Goal: Register for event/course

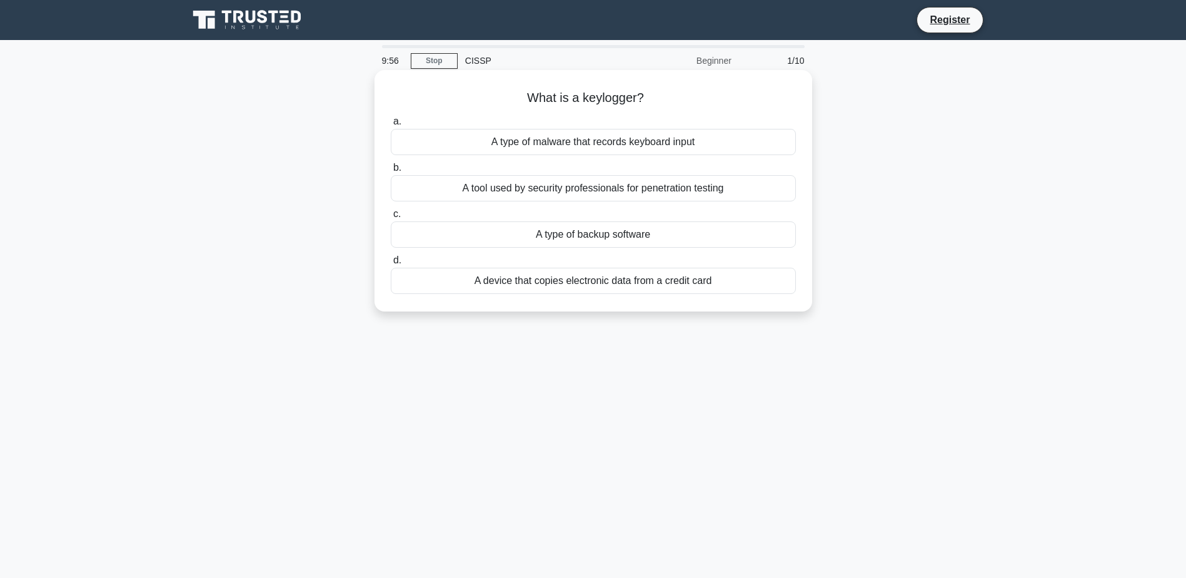
click at [619, 148] on div "A type of malware that records keyboard input" at bounding box center [593, 142] width 405 height 26
click at [391, 126] on input "a. A type of malware that records keyboard input" at bounding box center [391, 122] width 0 height 8
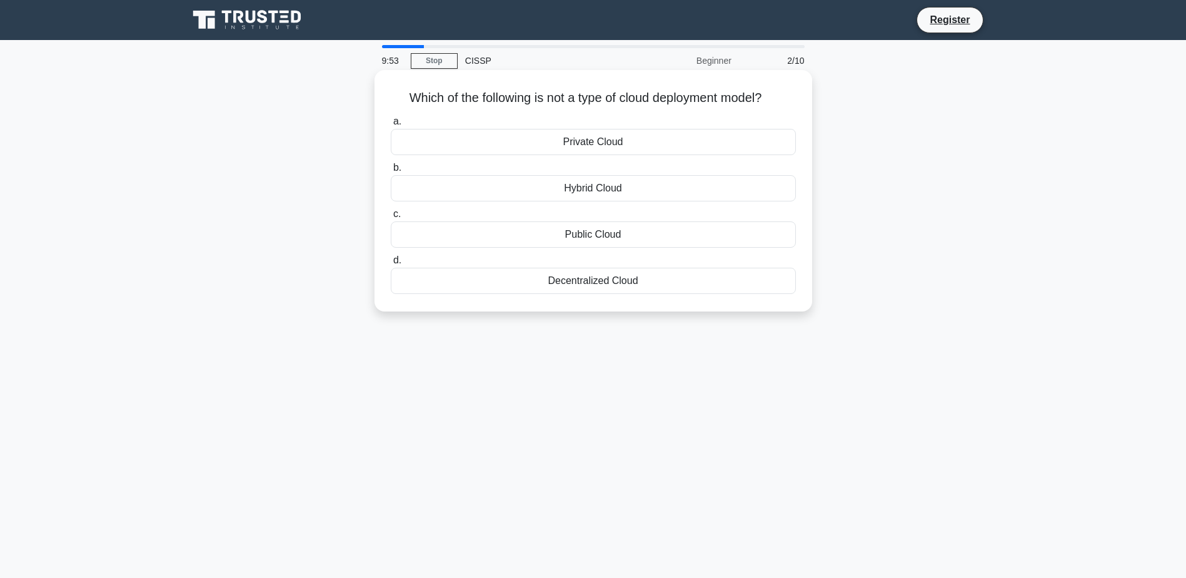
click at [566, 283] on div "Decentralized Cloud" at bounding box center [593, 281] width 405 height 26
click at [391, 264] on input "d. Decentralized Cloud" at bounding box center [391, 260] width 0 height 8
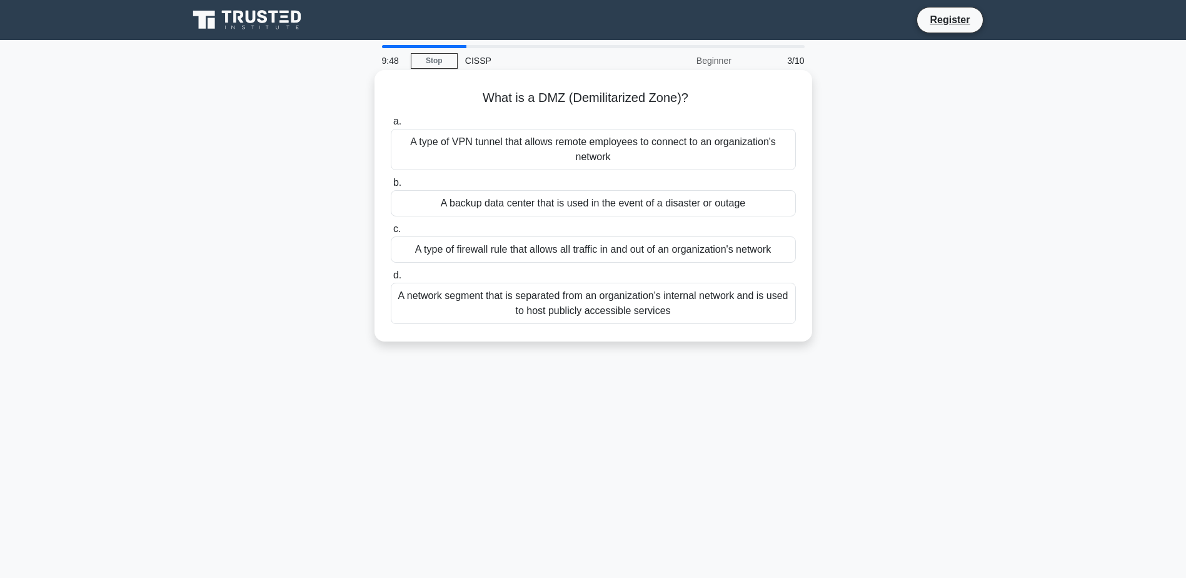
click at [538, 301] on div "A network segment that is separated from an organization's internal network and…" at bounding box center [593, 303] width 405 height 41
click at [391, 279] on input "d. A network segment that is separated from an organization's internal network …" at bounding box center [391, 275] width 0 height 8
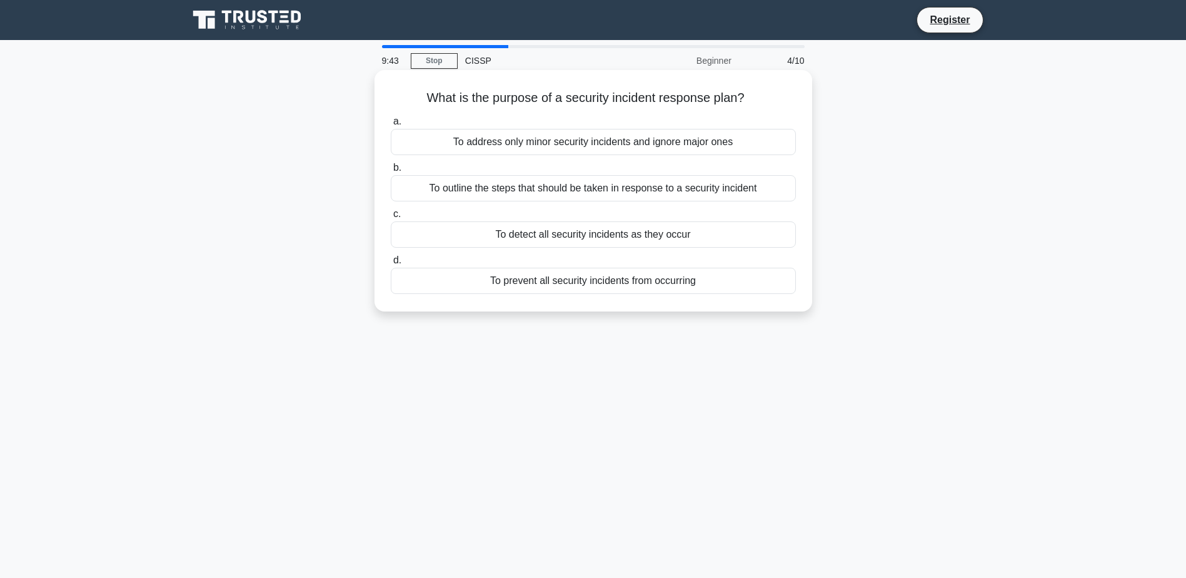
click at [538, 177] on div "To outline the steps that should be taken in response to a security incident" at bounding box center [593, 188] width 405 height 26
click at [543, 184] on div "To outline the steps that should be taken in response to a security incident" at bounding box center [593, 188] width 405 height 26
click at [391, 172] on input "b. To outline the steps that should be taken in response to a security incident" at bounding box center [391, 168] width 0 height 8
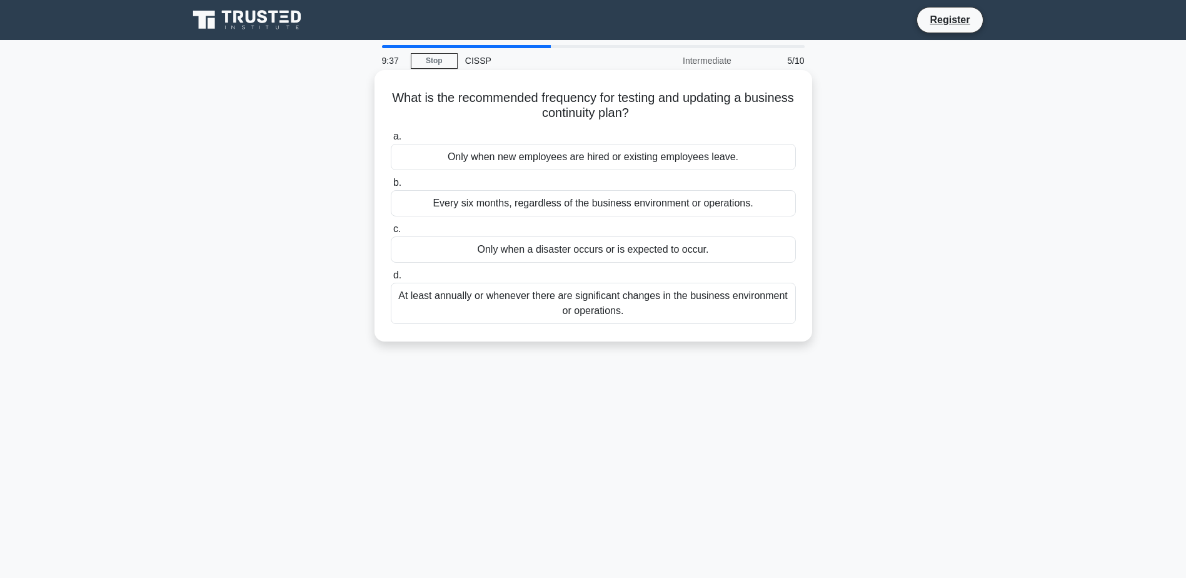
click at [548, 294] on div "At least annually or whenever there are significant changes in the business env…" at bounding box center [593, 303] width 405 height 41
click at [391, 279] on input "d. At least annually or whenever there are significant changes in the business …" at bounding box center [391, 275] width 0 height 8
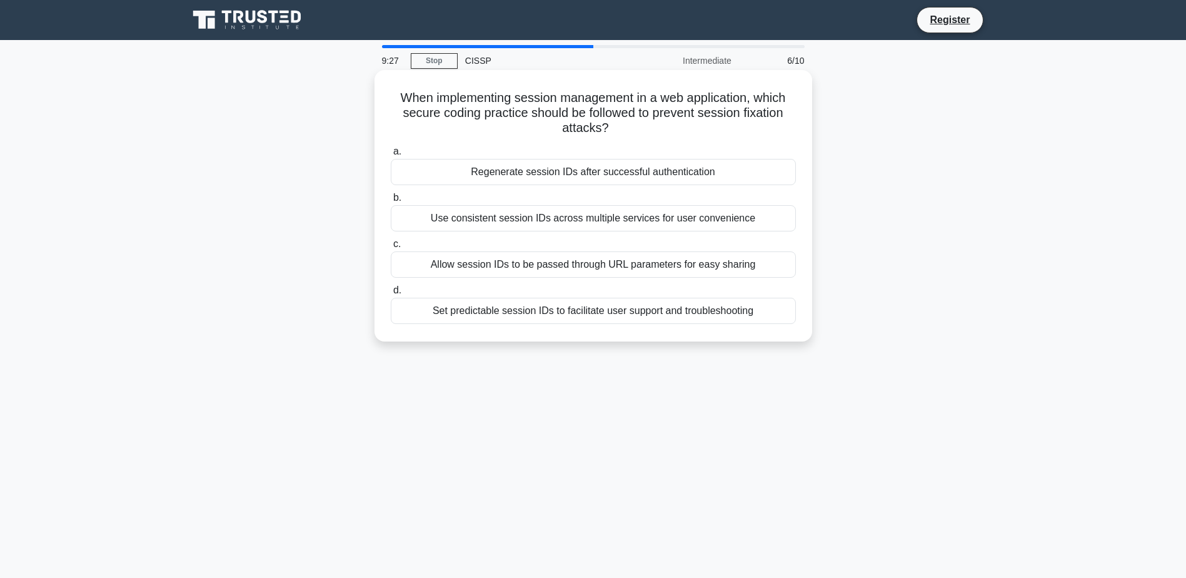
click at [581, 174] on div "Regenerate session IDs after successful authentication" at bounding box center [593, 172] width 405 height 26
click at [391, 156] on input "a. Regenerate session IDs after successful authentication" at bounding box center [391, 152] width 0 height 8
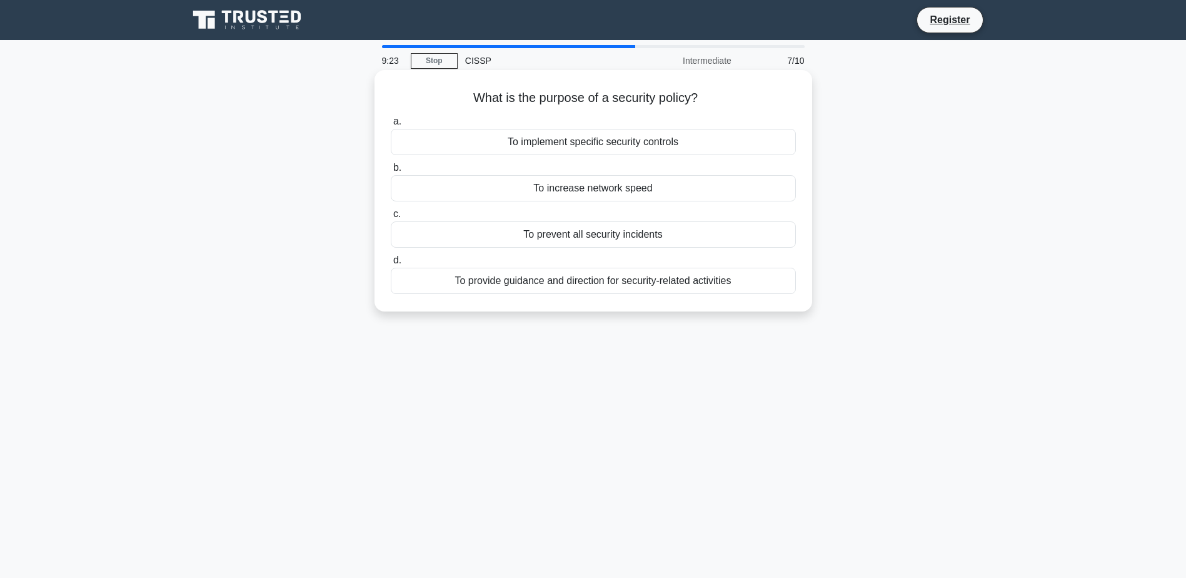
click at [622, 283] on div "To provide guidance and direction for security-related activities" at bounding box center [593, 281] width 405 height 26
click at [391, 264] on input "d. To provide guidance and direction for security-related activities" at bounding box center [391, 260] width 0 height 8
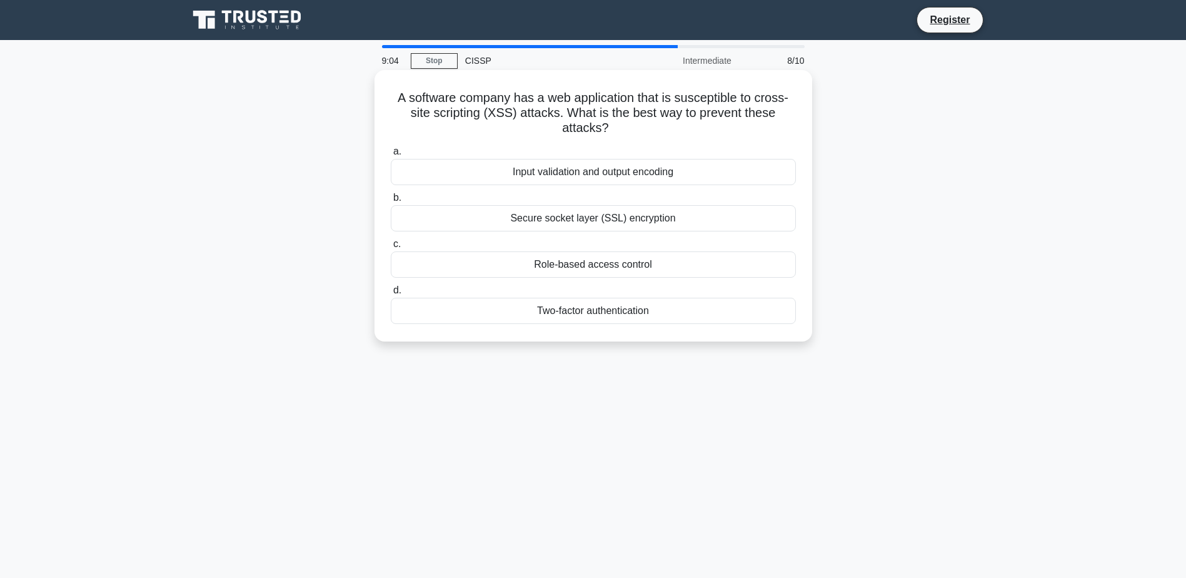
click at [626, 176] on div "Input validation and output encoding" at bounding box center [593, 172] width 405 height 26
click at [391, 156] on input "a. Input validation and output encoding" at bounding box center [391, 152] width 0 height 8
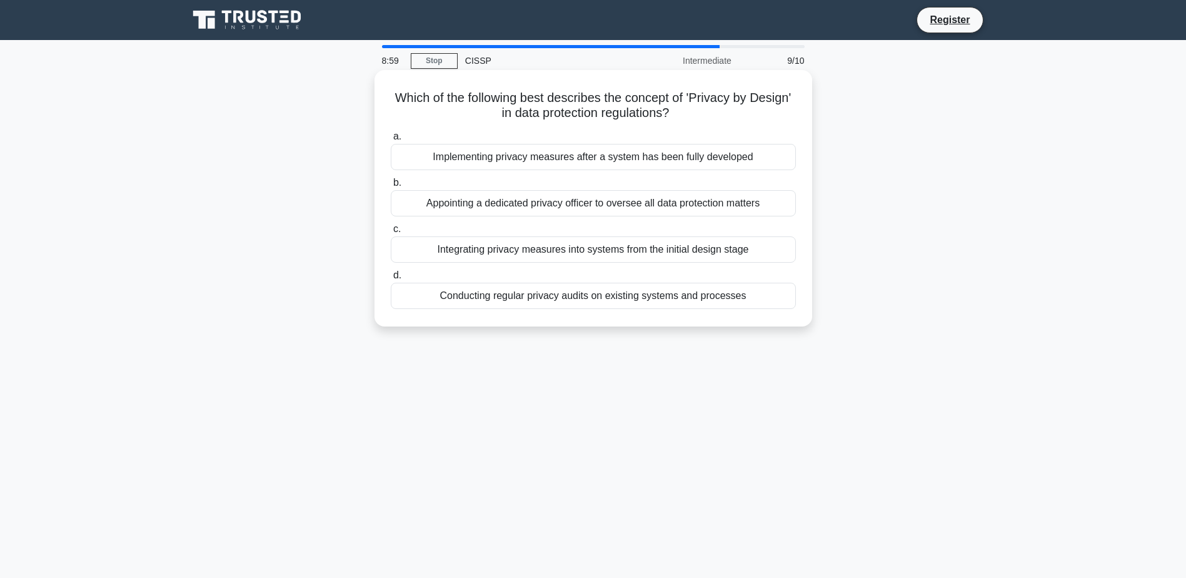
click at [608, 248] on div "Integrating privacy measures into systems from the initial design stage" at bounding box center [593, 249] width 405 height 26
click at [391, 233] on input "c. Integrating privacy measures into systems from the initial design stage" at bounding box center [391, 229] width 0 height 8
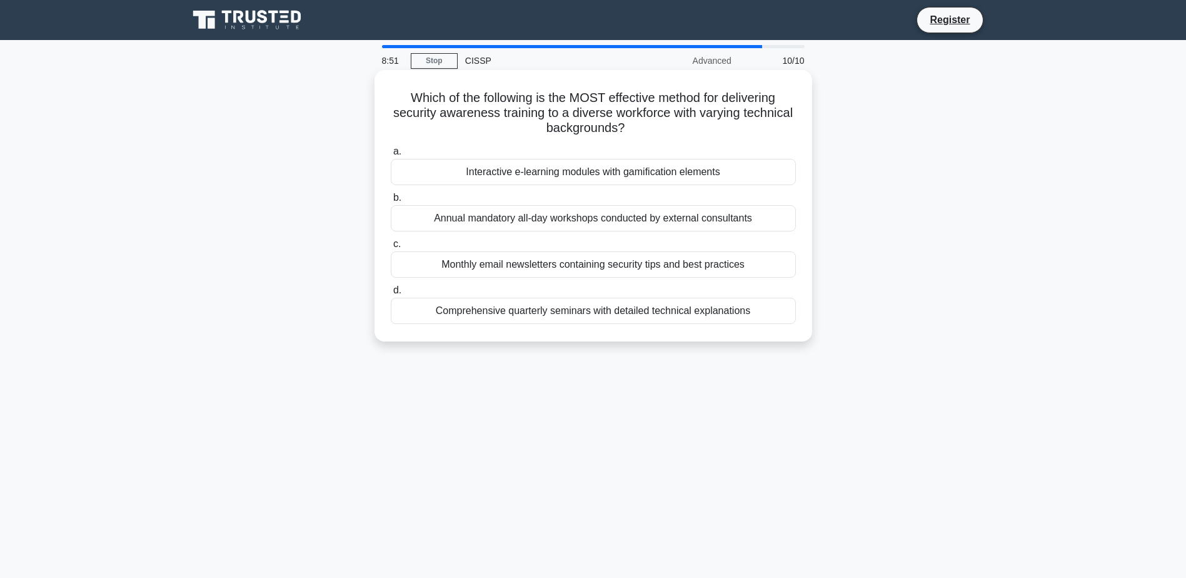
click at [598, 174] on div "Interactive e-learning modules with gamification elements" at bounding box center [593, 172] width 405 height 26
click at [391, 156] on input "a. Interactive e-learning modules with gamification elements" at bounding box center [391, 152] width 0 height 8
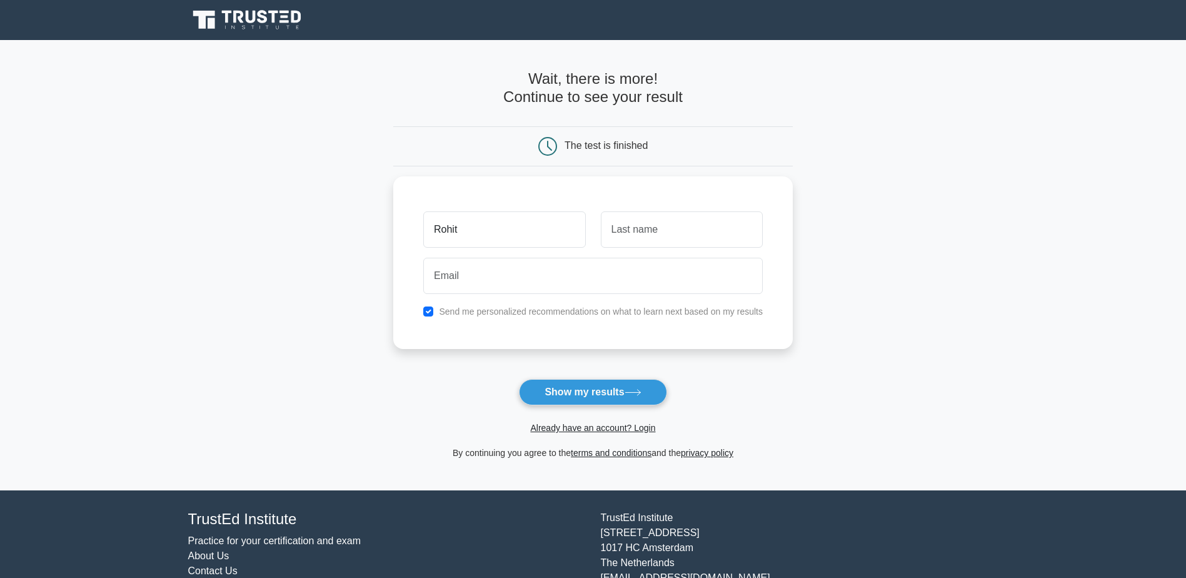
type input "Rohit"
type input "[PERSON_NAME]"
click at [509, 313] on label "Send me personalized recommendations on what to learn next based on my results" at bounding box center [601, 308] width 324 height 10
click at [429, 308] on input "checkbox" at bounding box center [428, 308] width 10 height 10
checkbox input "false"
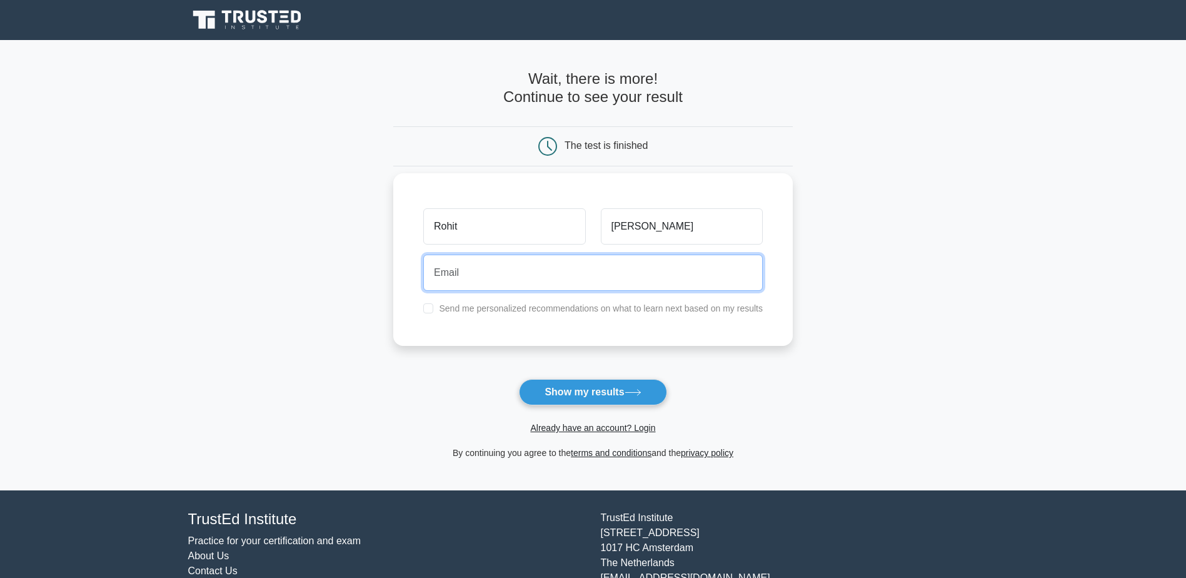
click at [457, 278] on input "email" at bounding box center [592, 272] width 339 height 36
type input "[EMAIL_ADDRESS][DOMAIN_NAME]"
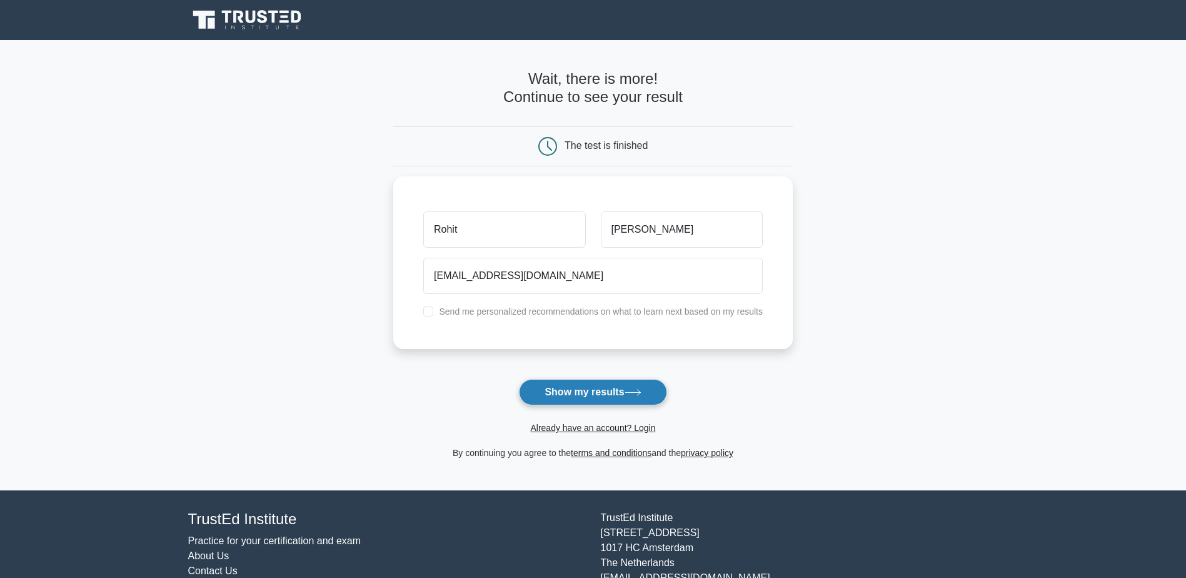
click at [569, 387] on button "Show my results" at bounding box center [593, 392] width 148 height 26
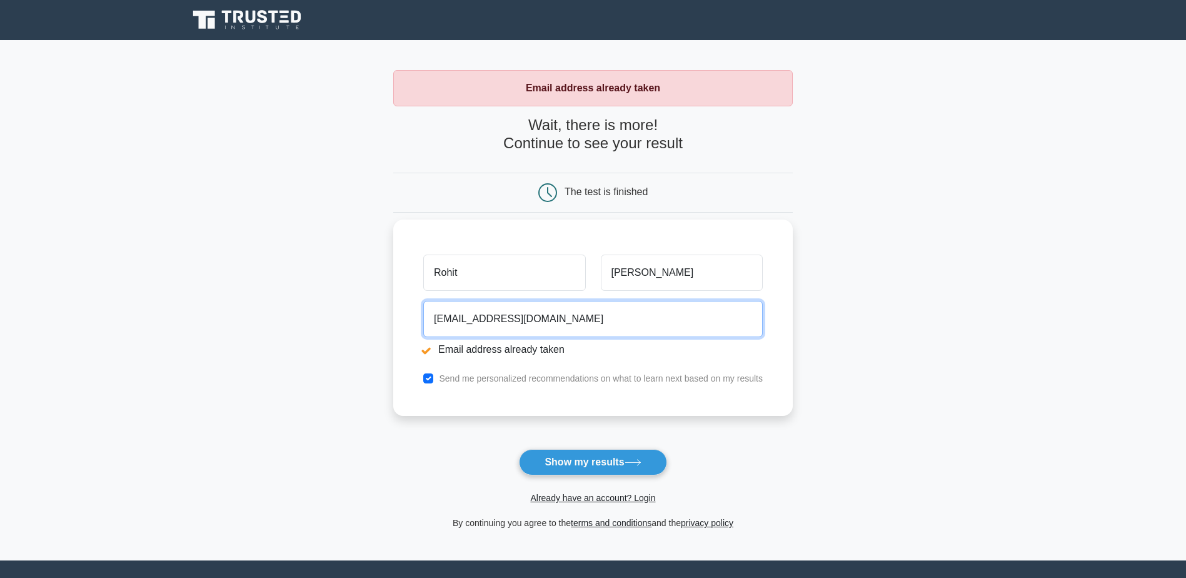
drag, startPoint x: 514, startPoint y: 327, endPoint x: 421, endPoint y: 331, distance: 93.8
click at [421, 331] on div "abc@abc.com Email address already taken" at bounding box center [593, 331] width 354 height 70
type input "xyz@afdag.com"
click at [678, 382] on label "Send me personalized recommendations on what to learn next based on my results" at bounding box center [601, 378] width 324 height 10
drag, startPoint x: 433, startPoint y: 377, endPoint x: 436, endPoint y: 388, distance: 11.1
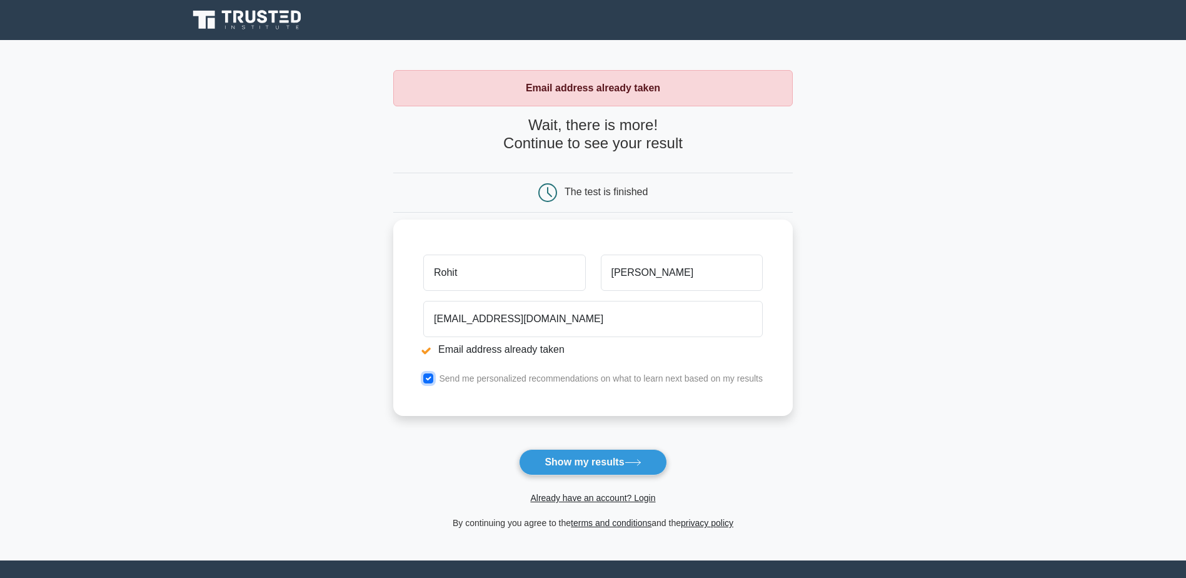
click at [432, 377] on input "checkbox" at bounding box center [428, 378] width 10 height 10
checkbox input "false"
click at [594, 458] on button "Show my results" at bounding box center [593, 462] width 148 height 26
